Goal: Task Accomplishment & Management: Complete application form

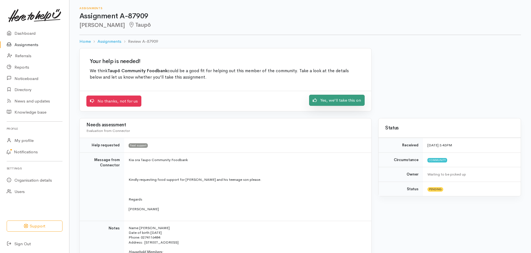
click at [336, 102] on link "Yes, we'll take this on" at bounding box center [337, 100] width 56 height 11
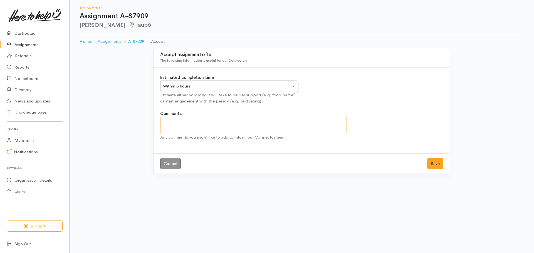
click at [218, 122] on textarea "Comments" at bounding box center [253, 126] width 186 height 18
type textarea "Very last parcel for this client unless he is referred by Budget Advocate"
click at [432, 166] on button "Save" at bounding box center [435, 163] width 16 height 11
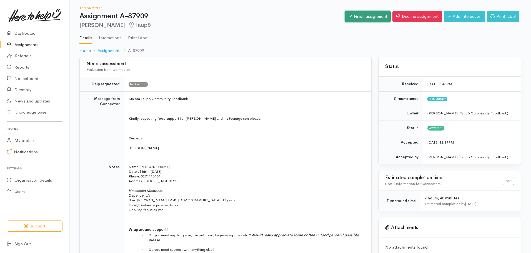
click at [367, 19] on link "Finish assignment" at bounding box center [368, 16] width 46 height 11
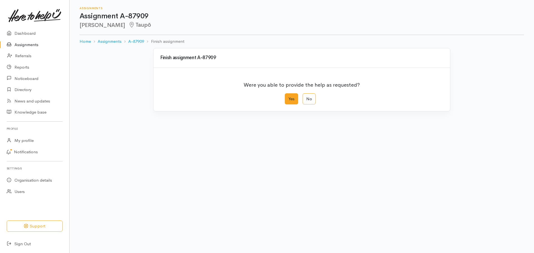
click at [293, 101] on label "Yes" at bounding box center [291, 98] width 13 height 11
click at [288, 97] on input "Yes" at bounding box center [287, 95] width 4 height 4
radio input "true"
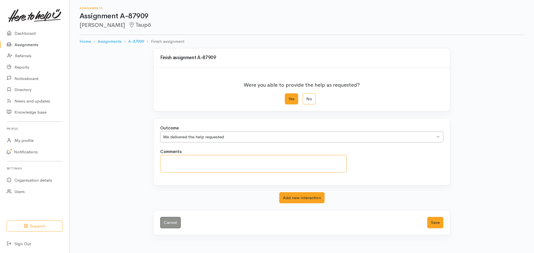
click at [165, 158] on textarea "Comments" at bounding box center [253, 164] width 186 height 18
type textarea "Last non budget delivery"
click at [437, 222] on button "Save" at bounding box center [435, 222] width 16 height 11
